Goal: Information Seeking & Learning: Learn about a topic

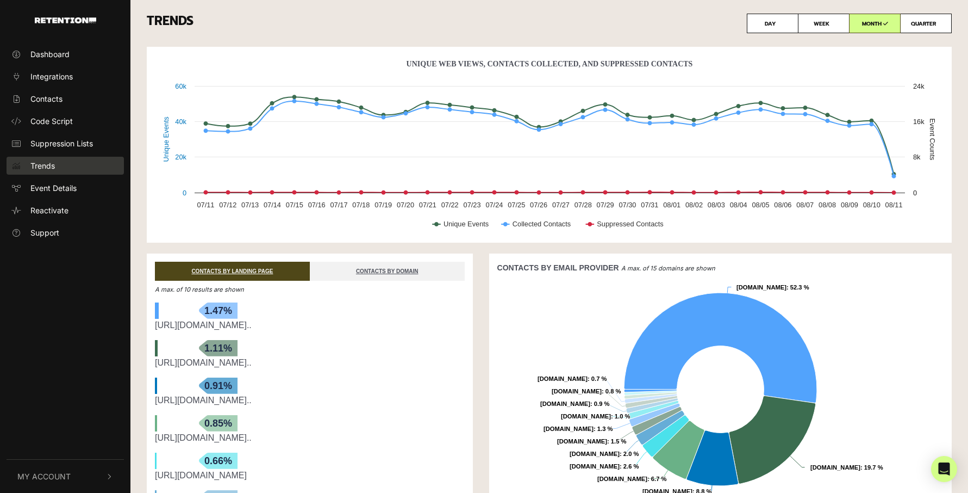
click at [42, 163] on span "Trends" at bounding box center [42, 165] width 24 height 11
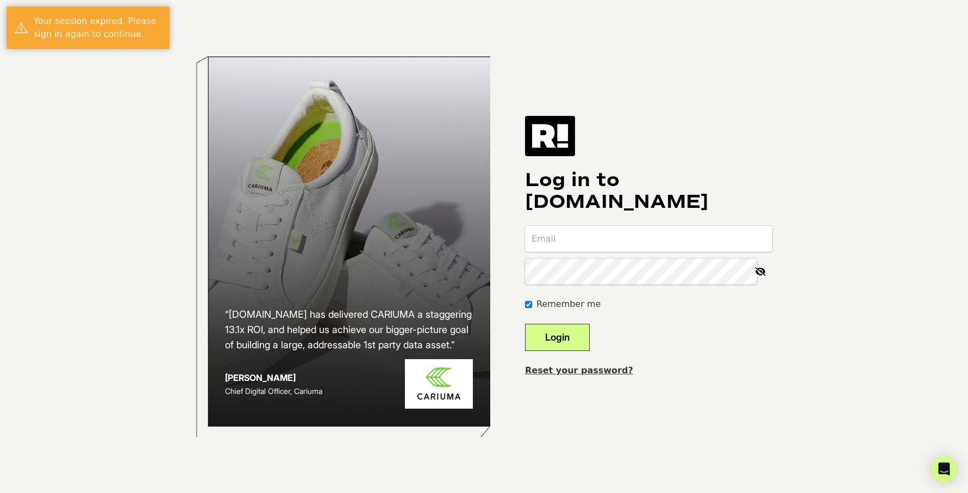
type input "pnilsson@healthcentral.com"
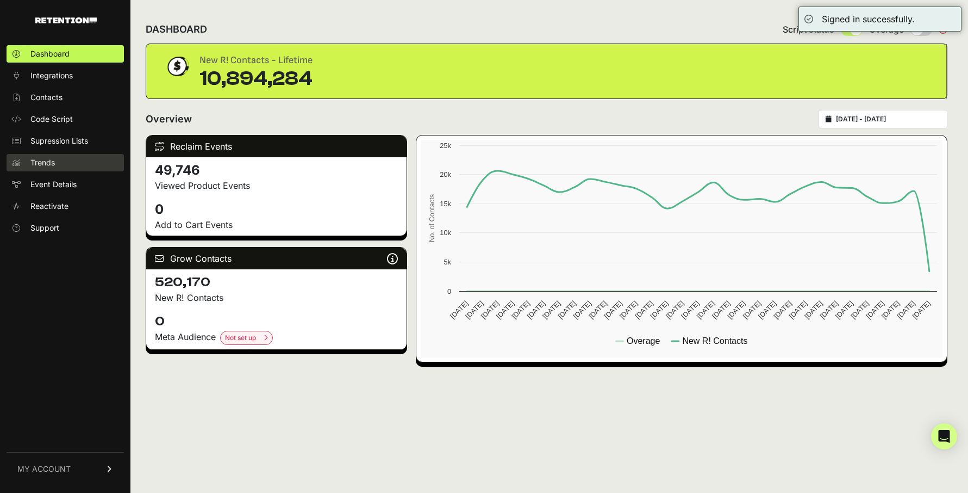
click at [40, 162] on span "Trends" at bounding box center [42, 162] width 24 height 11
